Goal: Task Accomplishment & Management: Manage account settings

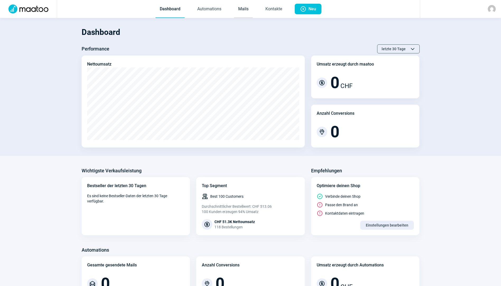
click at [245, 9] on link "Mails" at bounding box center [243, 9] width 19 height 17
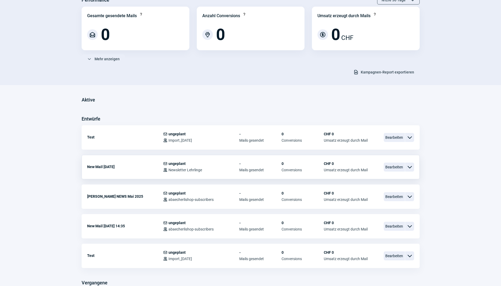
scroll to position [53, 0]
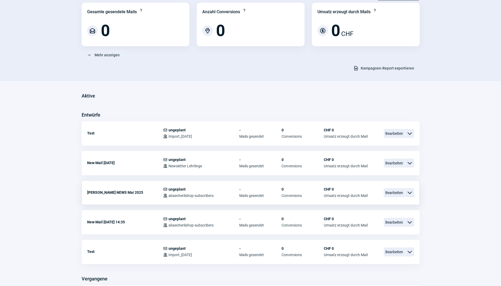
click at [251, 188] on span "-" at bounding box center [260, 189] width 42 height 4
click at [413, 192] on div "ChevronDown icon" at bounding box center [409, 192] width 9 height 9
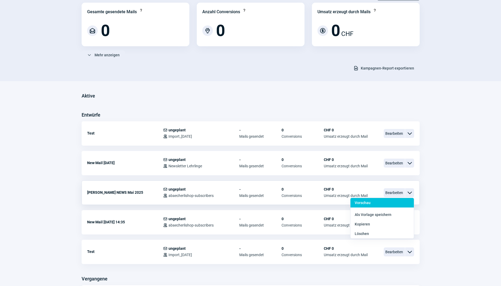
click at [374, 200] on div "Vorschau" at bounding box center [381, 203] width 63 height 10
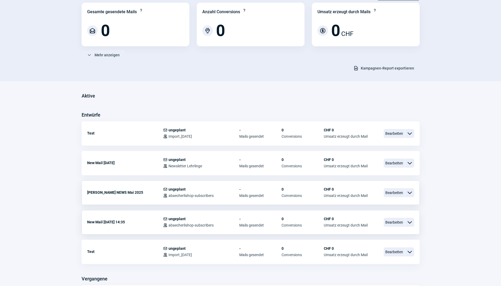
click at [407, 223] on span "ChevronDown icon" at bounding box center [409, 222] width 6 height 6
click at [392, 162] on span "Bearbeiten" at bounding box center [394, 162] width 21 height 9
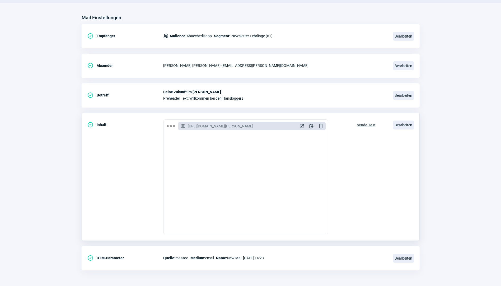
scroll to position [57, 0]
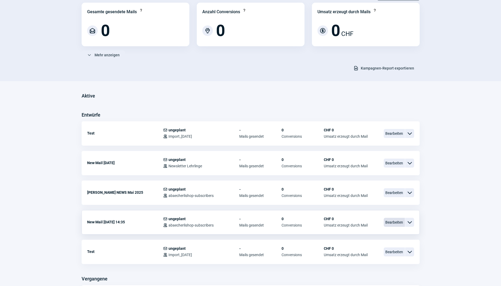
click at [394, 223] on span "Bearbeiten" at bounding box center [394, 222] width 21 height 9
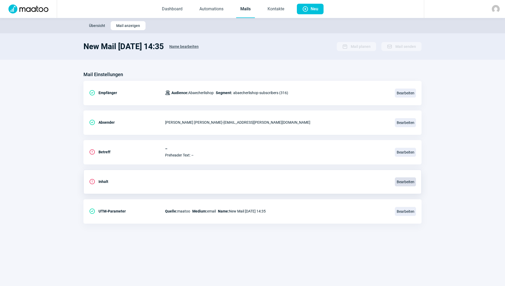
click at [404, 180] on span "Bearbeiten" at bounding box center [405, 181] width 21 height 9
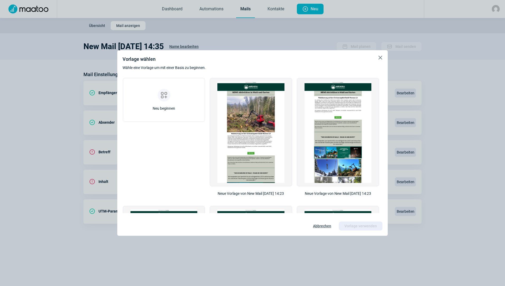
click at [381, 57] on span "X icon" at bounding box center [380, 57] width 6 height 6
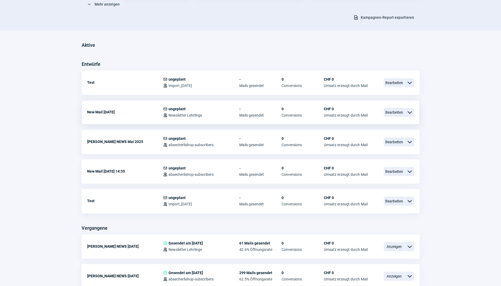
scroll to position [106, 0]
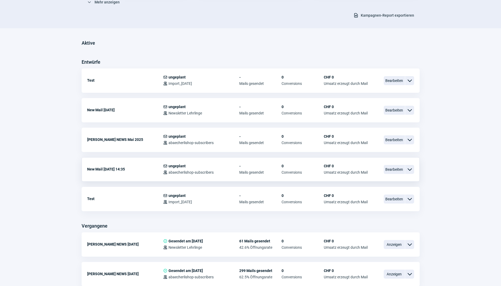
click at [408, 169] on span "ChevronDown icon" at bounding box center [409, 169] width 6 height 6
click at [297, 171] on span "Conversions" at bounding box center [302, 172] width 42 height 4
click at [387, 168] on span "Bearbeiten" at bounding box center [394, 169] width 21 height 9
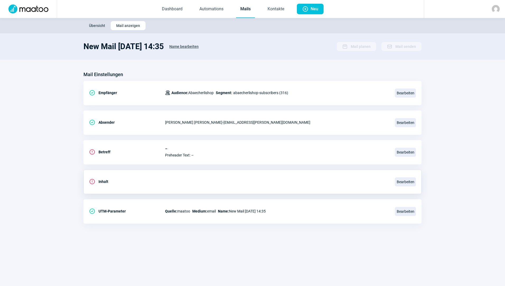
click at [149, 184] on div "ExclamationCircle icon Inhalt" at bounding box center [127, 181] width 76 height 11
click at [405, 151] on span "Bearbeiten" at bounding box center [405, 152] width 21 height 9
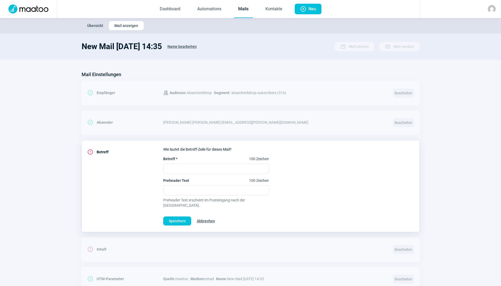
scroll to position [16, 0]
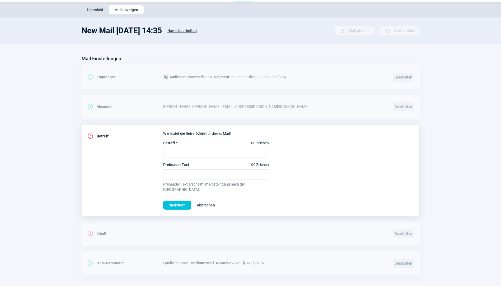
click at [452, 159] on section "Mail Einstellungen CheckCircle icon Empfänger Users icon Audience: Abaecherlish…" at bounding box center [250, 167] width 501 height 247
click at [209, 201] on span "Abbrechen" at bounding box center [206, 205] width 18 height 8
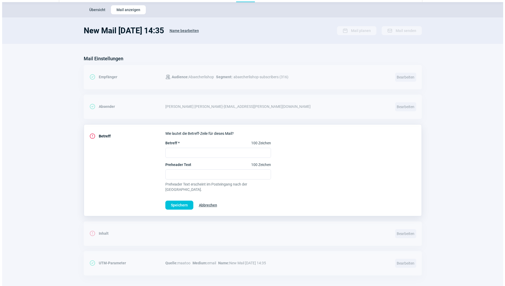
scroll to position [0, 0]
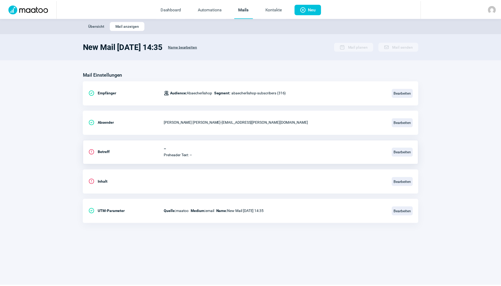
scroll to position [106, 0]
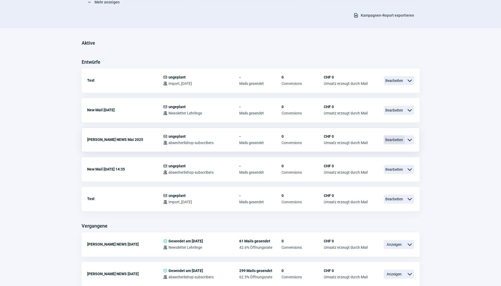
click at [393, 138] on span "Bearbeiten" at bounding box center [394, 139] width 21 height 9
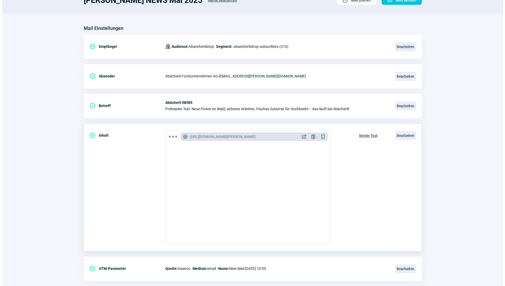
scroll to position [57, 0]
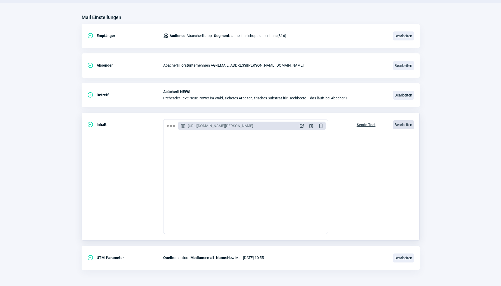
click at [402, 125] on span "Bearbeiten" at bounding box center [403, 124] width 21 height 9
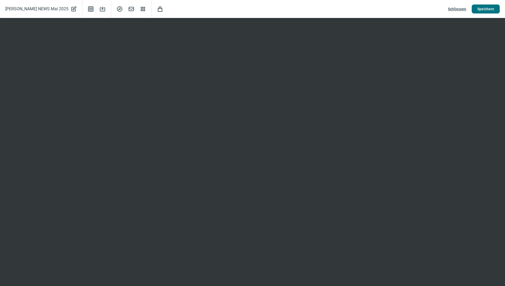
click at [483, 8] on span "Speichern" at bounding box center [485, 9] width 17 height 8
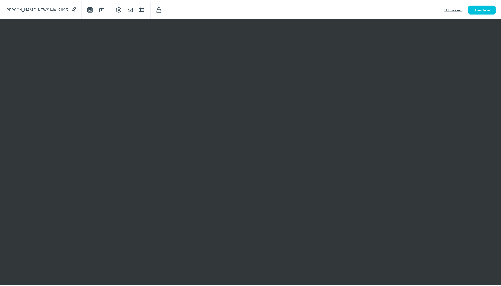
scroll to position [0, 0]
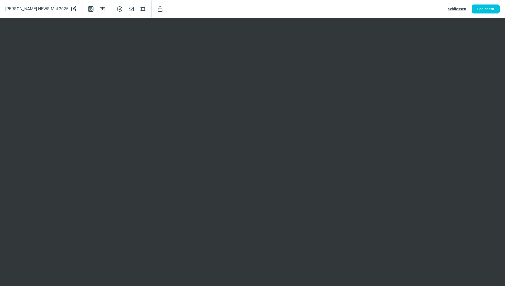
click at [457, 9] on span "Schliessen" at bounding box center [457, 9] width 18 height 8
